Goal: Transaction & Acquisition: Download file/media

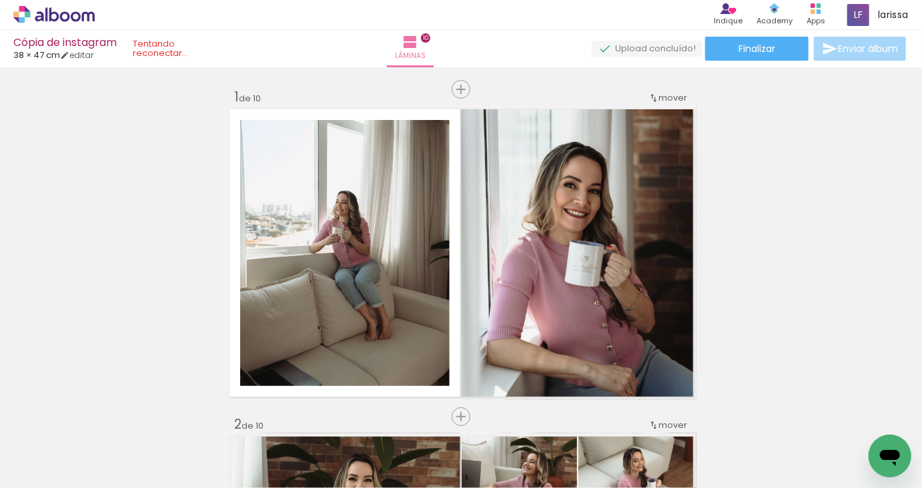
click at [743, 61] on div "Cópia de instagram 38 × 47 cm editar Lâminas 10 Finalizar Enviar álbum" at bounding box center [461, 33] width 922 height 67
click at [772, 47] on paper-button "Finalizar" at bounding box center [756, 49] width 103 height 24
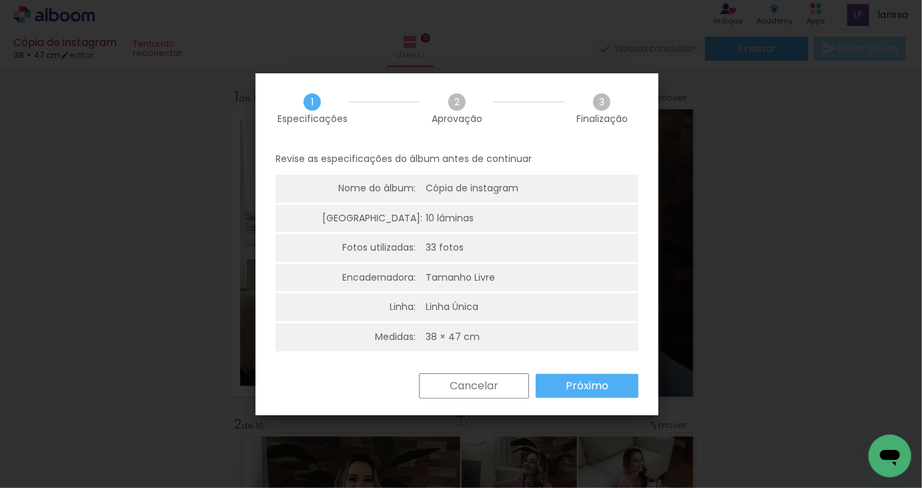
click at [0, 0] on slot "Próximo" at bounding box center [0, 0] width 0 height 0
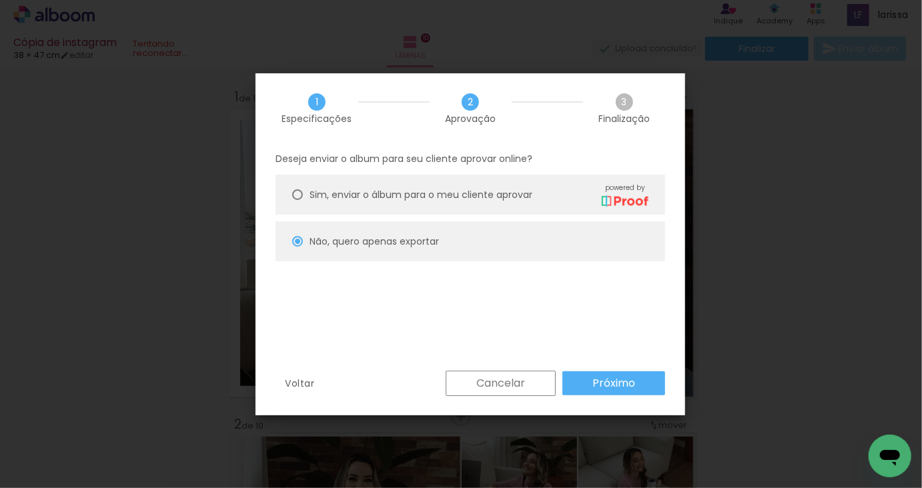
click at [606, 371] on paper-button "Próximo" at bounding box center [613, 383] width 103 height 24
type input "Alta, 300 DPI"
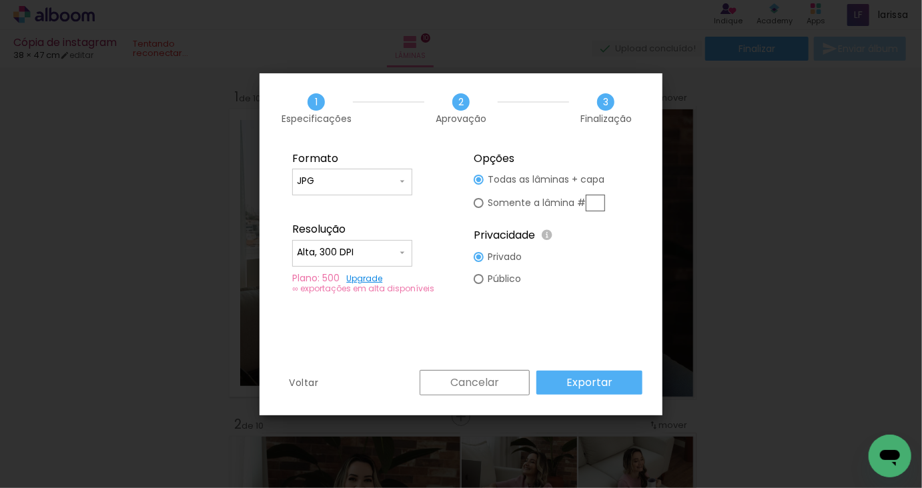
click at [0, 0] on slot "Exportar" at bounding box center [0, 0] width 0 height 0
click at [608, 379] on div "Cancelar Exportar" at bounding box center [527, 382] width 229 height 25
click at [0, 0] on slot "Todas as lâminas + capa" at bounding box center [0, 0] width 0 height 0
type paper-radio-button "on"
click at [476, 185] on div at bounding box center [478, 180] width 10 height 10
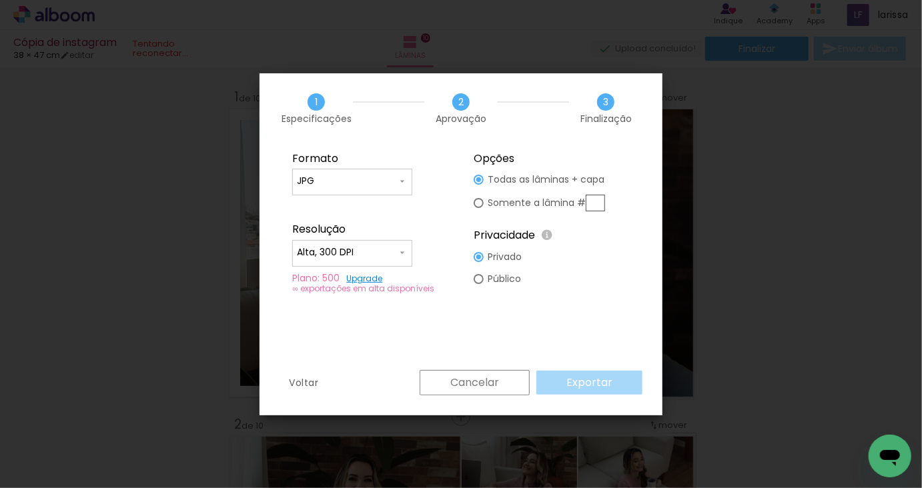
type paper-radio-button "on"
click at [479, 181] on div at bounding box center [478, 180] width 10 height 10
click at [576, 371] on paper-button "Exportar" at bounding box center [589, 383] width 106 height 24
